Goal: Entertainment & Leisure: Browse casually

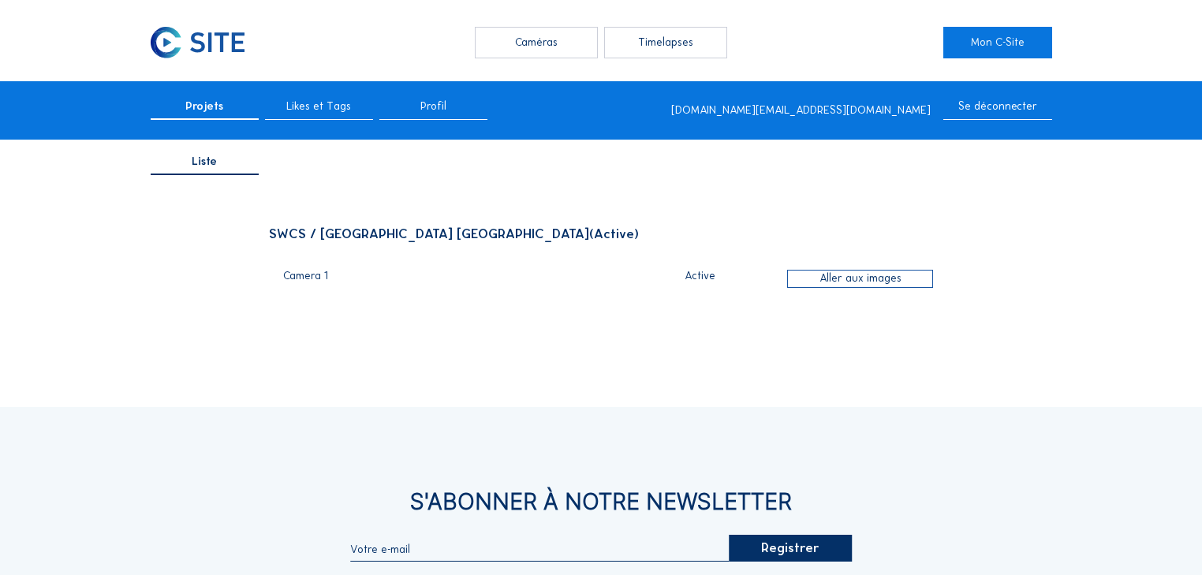
click at [499, 61] on div "Caméras Timelapses Mon C-Site Projets Likes et Tags Profil [DOMAIN_NAME][EMAIL_…" at bounding box center [601, 431] width 1202 height 862
click at [502, 58] on div "Caméras" at bounding box center [536, 43] width 122 height 32
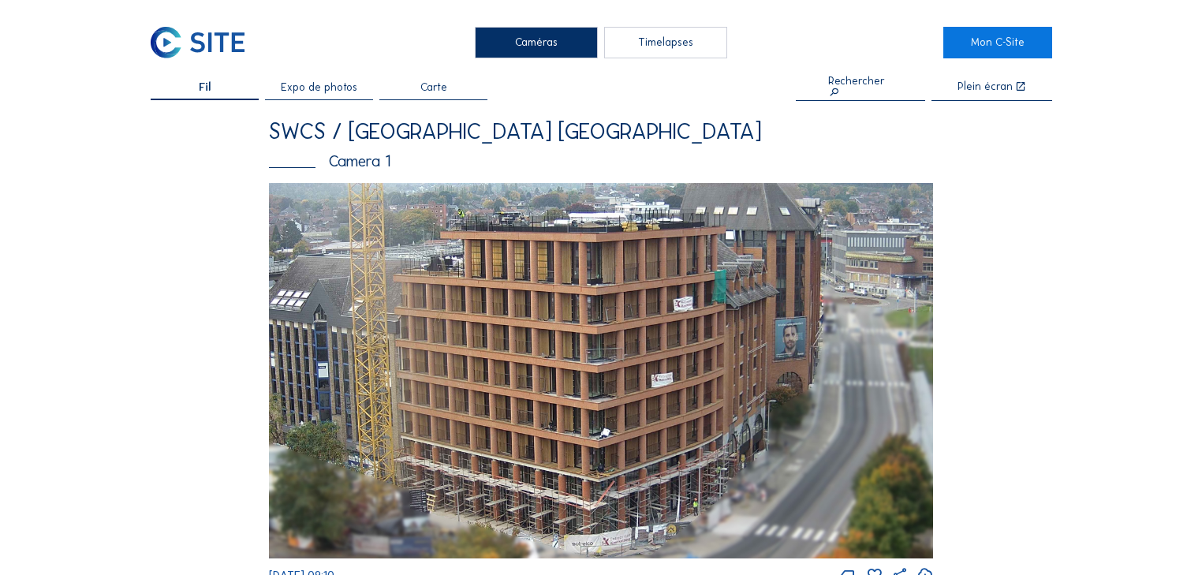
click at [538, 402] on img at bounding box center [601, 371] width 665 height 376
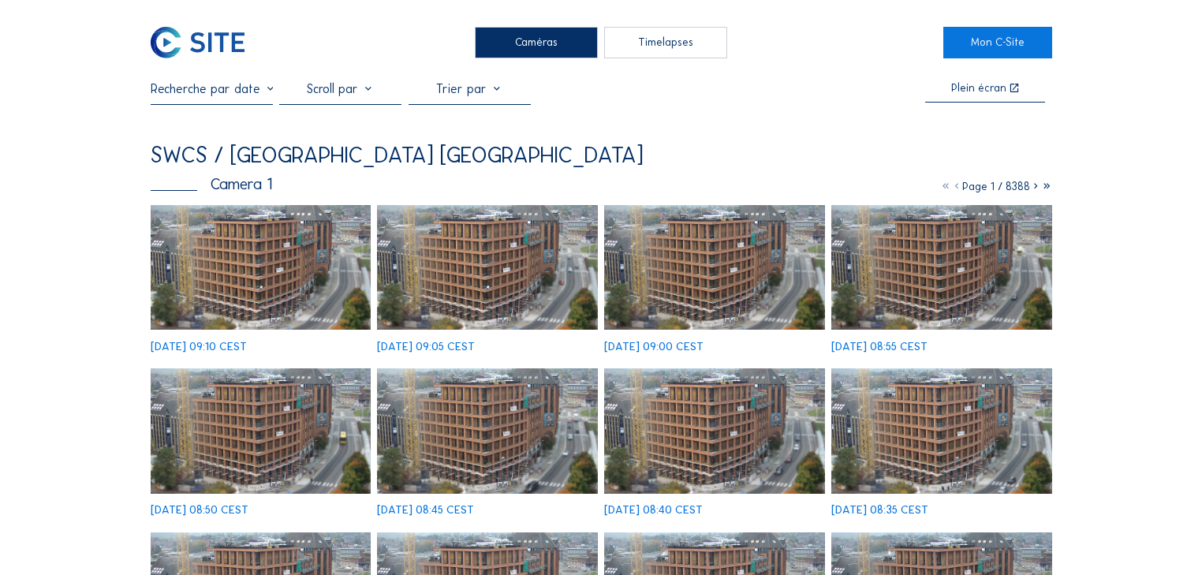
click at [256, 251] on img at bounding box center [261, 267] width 221 height 125
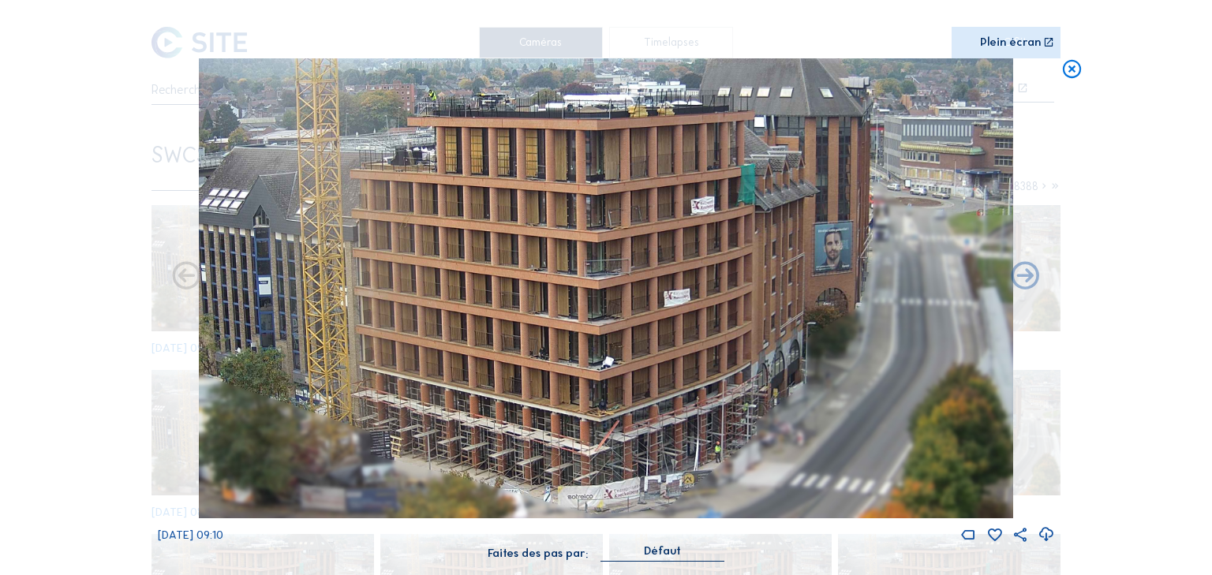
click at [1070, 69] on icon at bounding box center [1071, 69] width 22 height 23
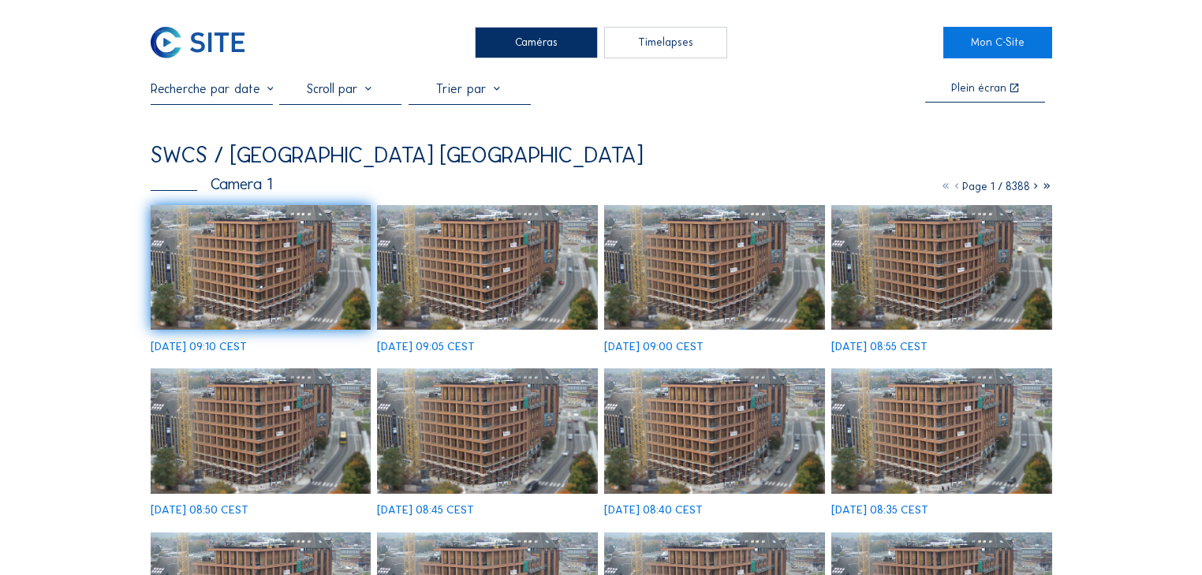
click at [305, 271] on img at bounding box center [261, 267] width 221 height 125
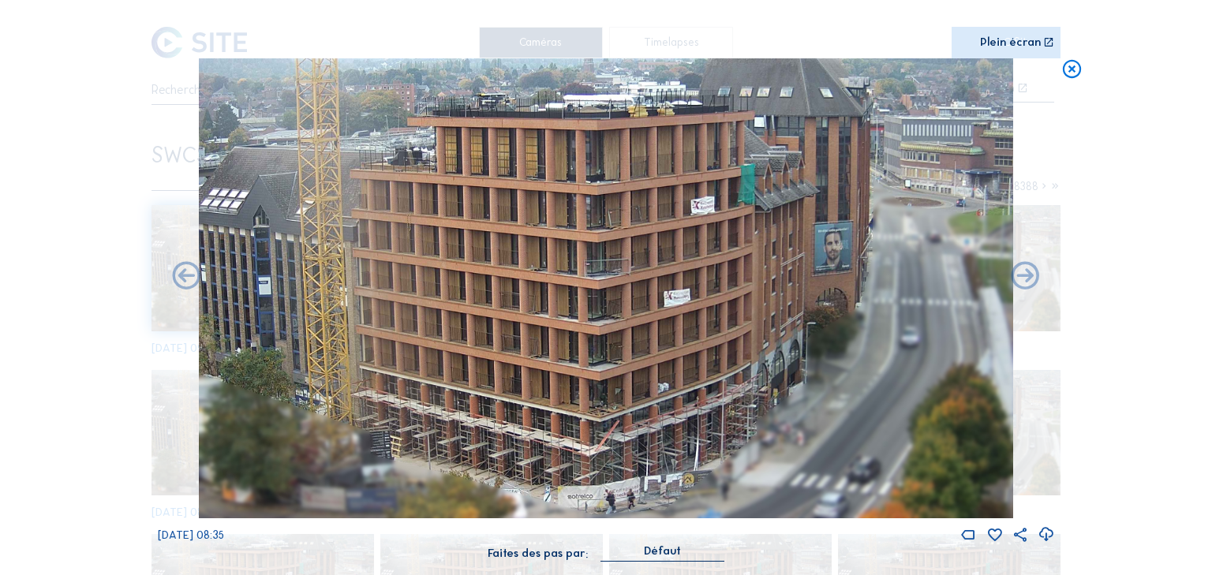
click at [1071, 73] on icon at bounding box center [1071, 69] width 22 height 23
